Goal: Transaction & Acquisition: Purchase product/service

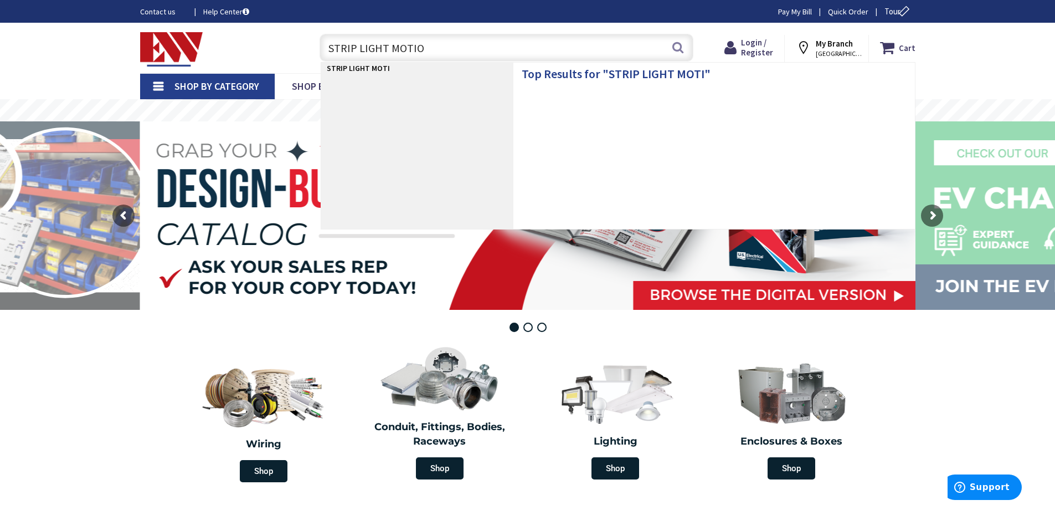
type input "STRIP LIGHT MOTION"
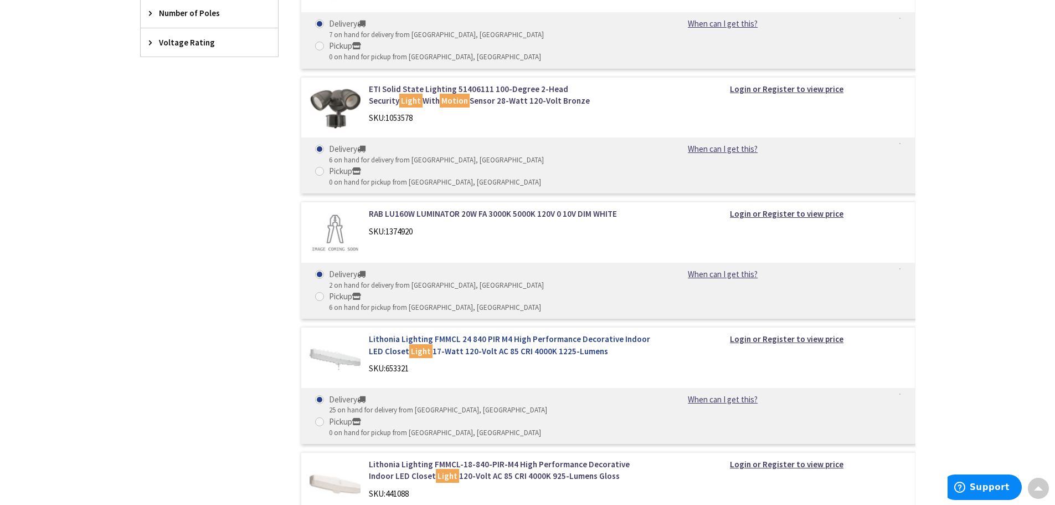
scroll to position [775, 0]
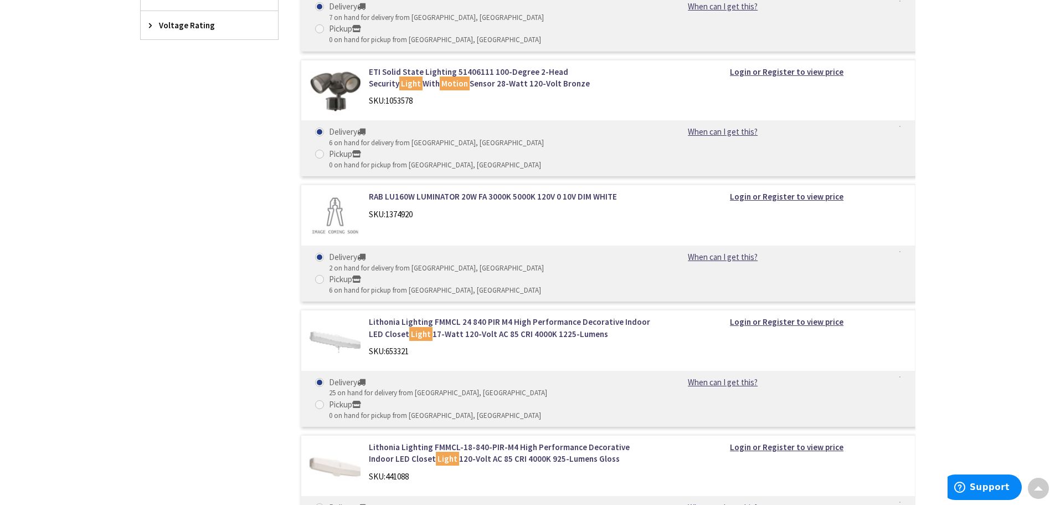
click at [976, 178] on div "Skip to Content Toggle Nav Search Cart My Cart Close" at bounding box center [527, 229] width 1055 height 1965
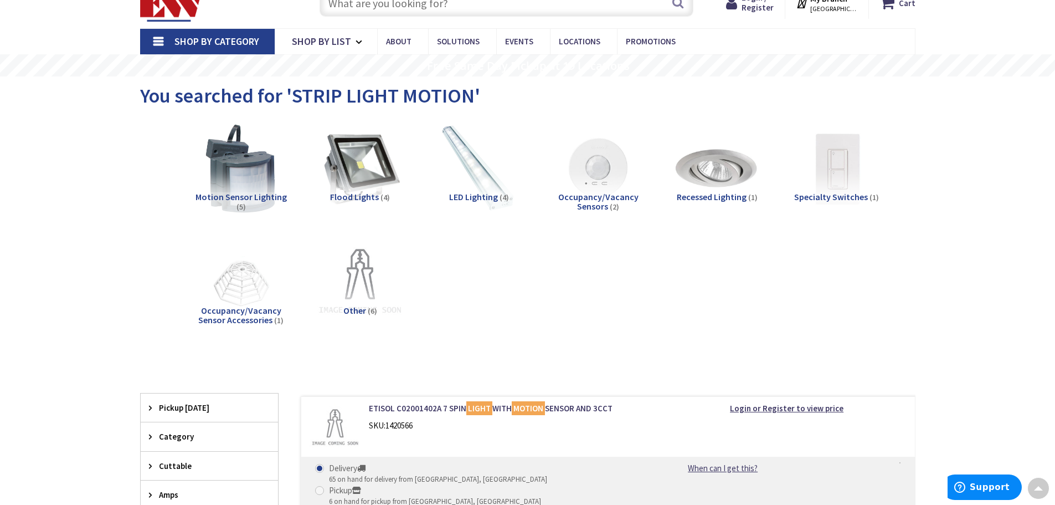
scroll to position [0, 0]
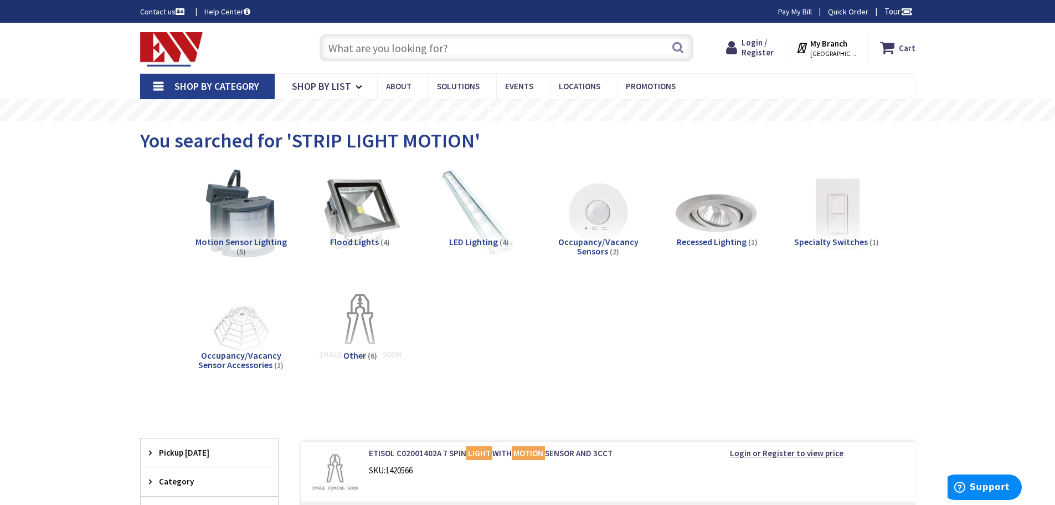
click at [376, 48] on input "text" at bounding box center [507, 48] width 374 height 28
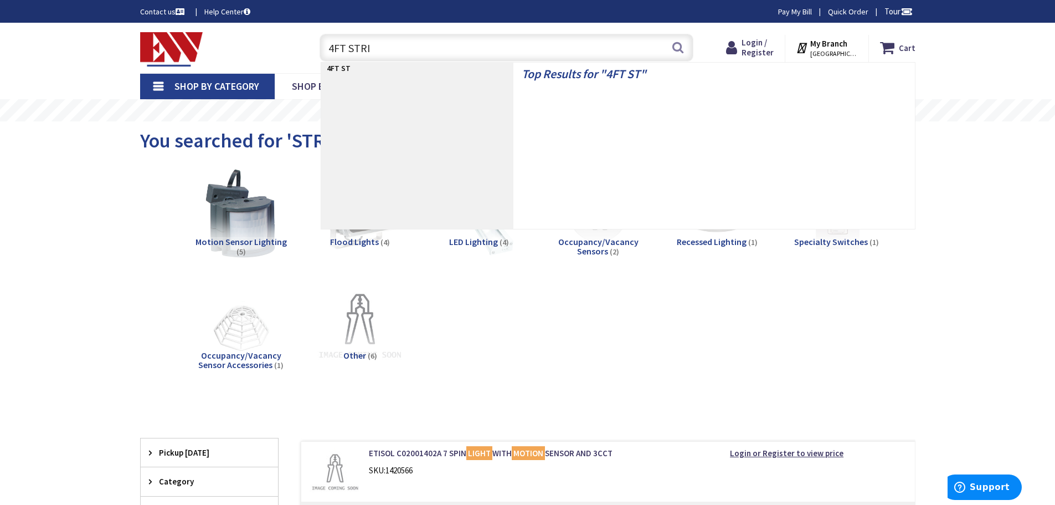
type input "4FT STRIP"
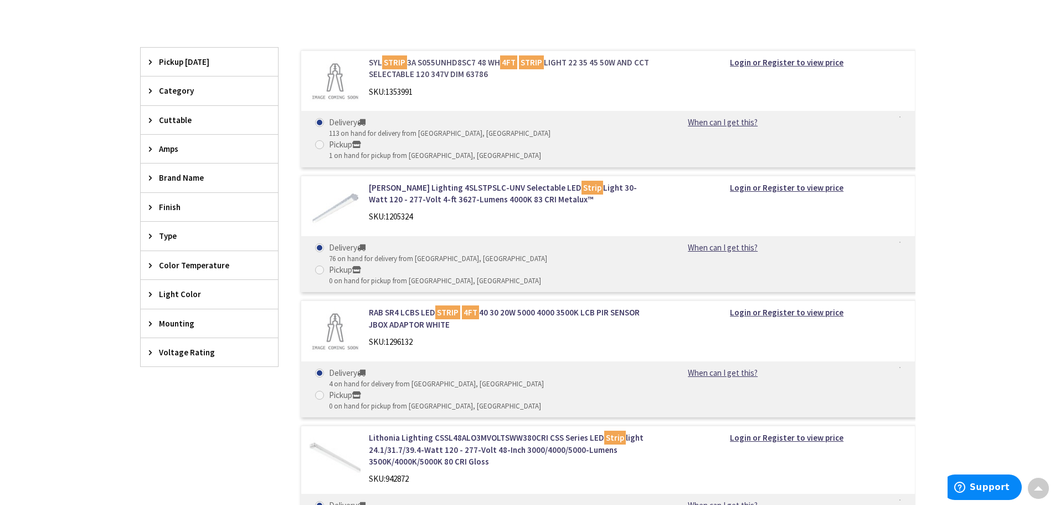
click at [451, 66] on link "SYL STRIP 3A S055UNHD8SC7 48 WH 4FT STRIP LIGHT 22 35 45 50W AND CCT SELECTABLE…" at bounding box center [510, 68] width 282 height 24
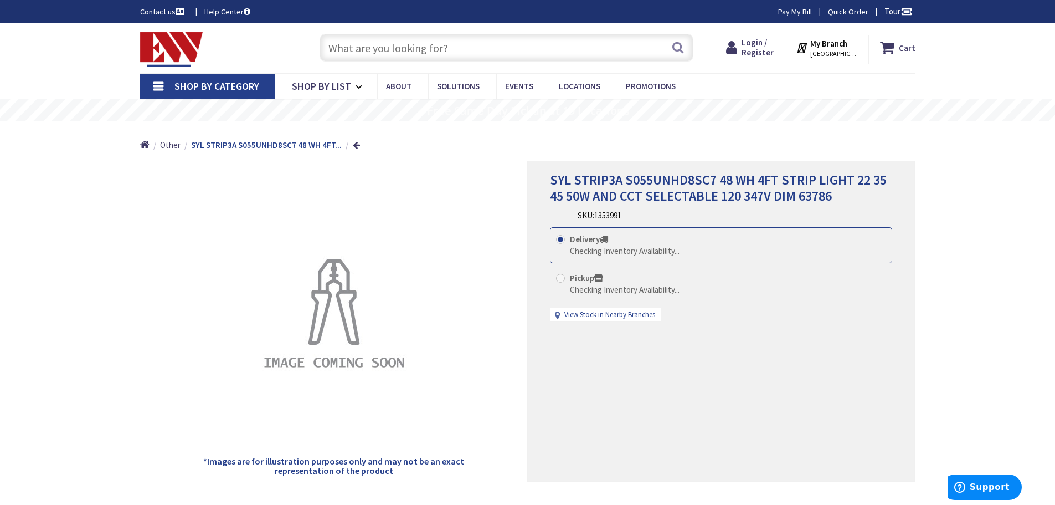
click at [1005, 243] on div "SYL STRIP3A S055UNHD8SC7 48 WH 4FT STRIP LIGHT 22 35 45 50W AND CCT SELECTABLE …" at bounding box center [527, 492] width 1055 height 939
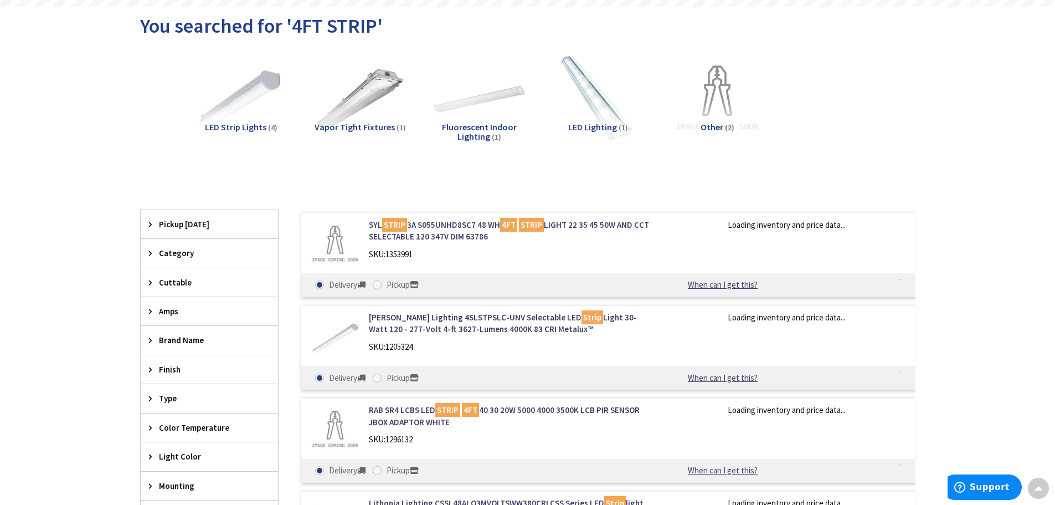
click at [981, 222] on div "Skip to Content Toggle Nav Search Cart My Cart Close" at bounding box center [527, 437] width 1055 height 1059
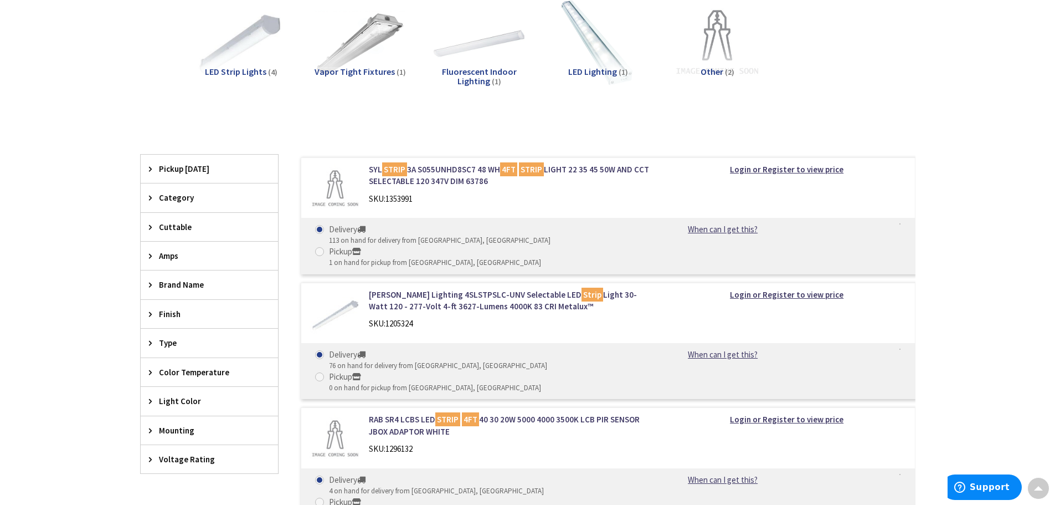
scroll to position [225, 0]
